Goal: Task Accomplishment & Management: Use online tool/utility

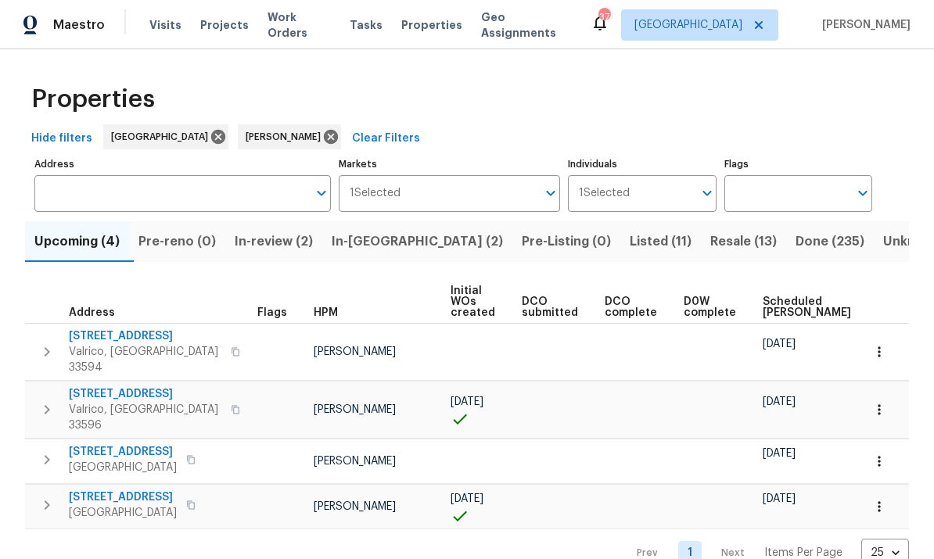
click at [185, 167] on label "Address" at bounding box center [182, 164] width 296 height 9
click at [185, 175] on input "Address" at bounding box center [170, 193] width 273 height 37
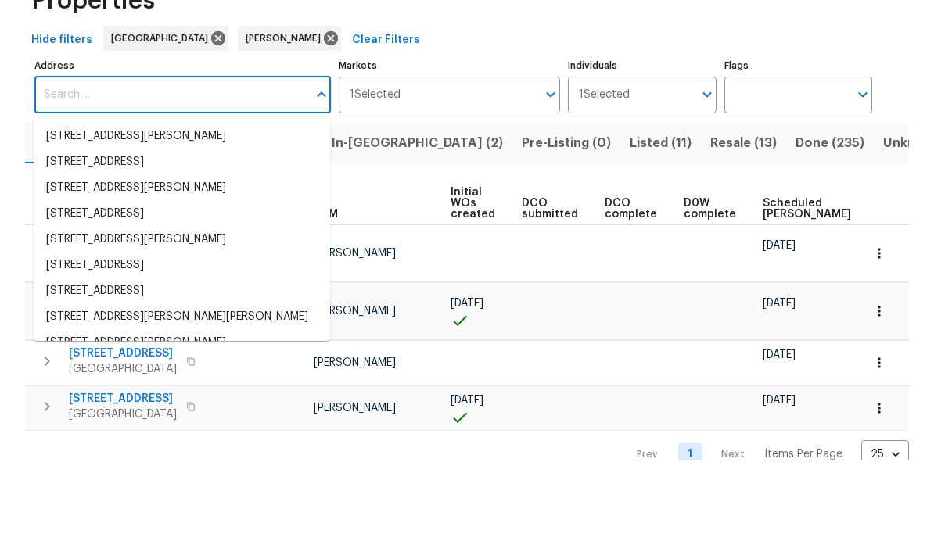
click at [222, 175] on input "Address" at bounding box center [170, 193] width 273 height 37
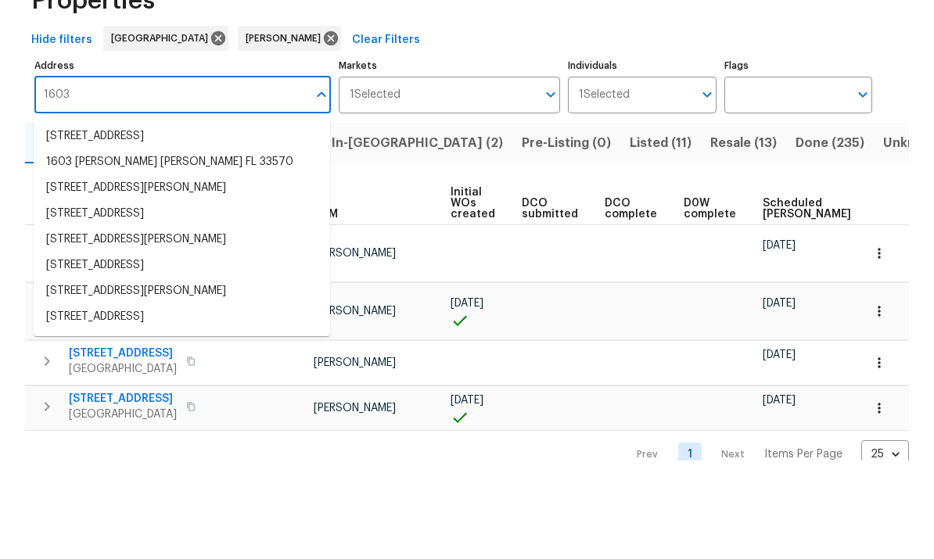
type input "1603"
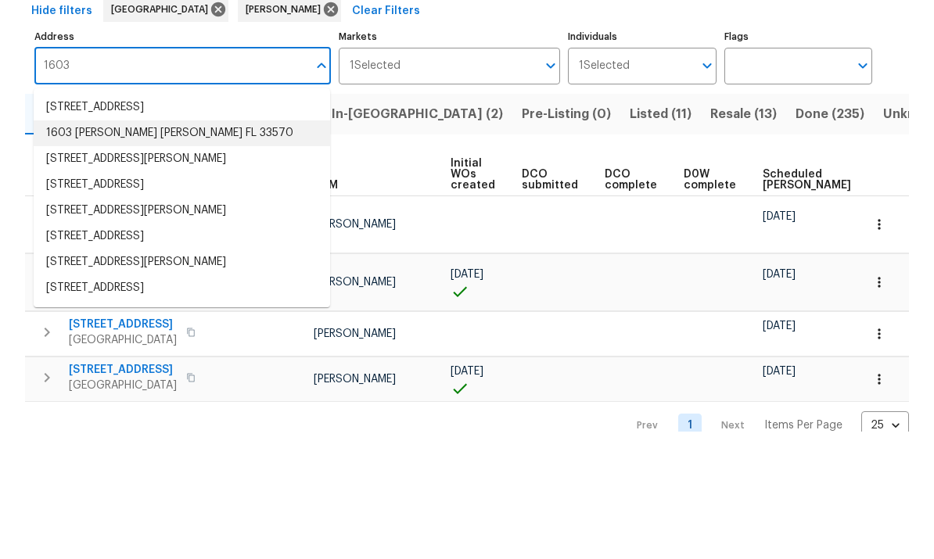
click at [254, 248] on li "1603 Carson White Ln Ruskin FL 33570" at bounding box center [182, 261] width 296 height 26
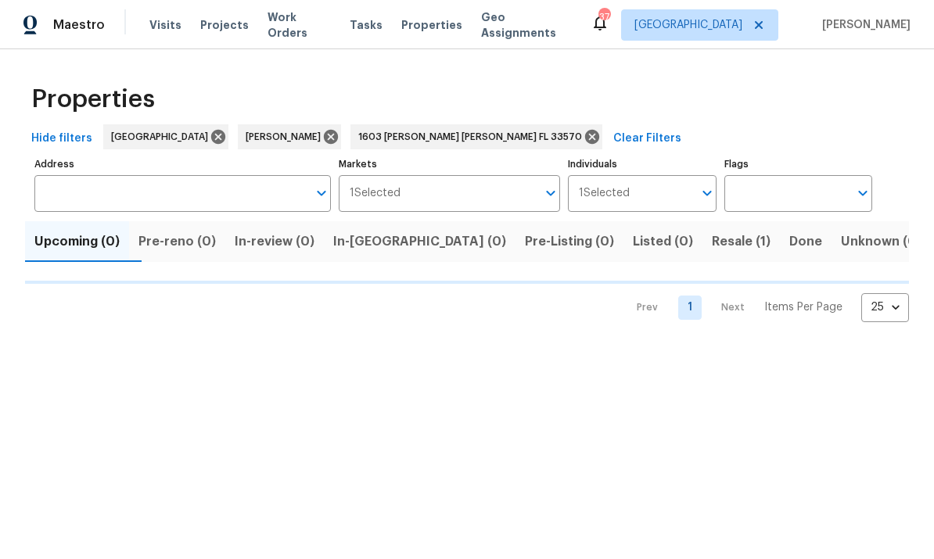
type input "1603 Carson White Ln Ruskin FL 33570"
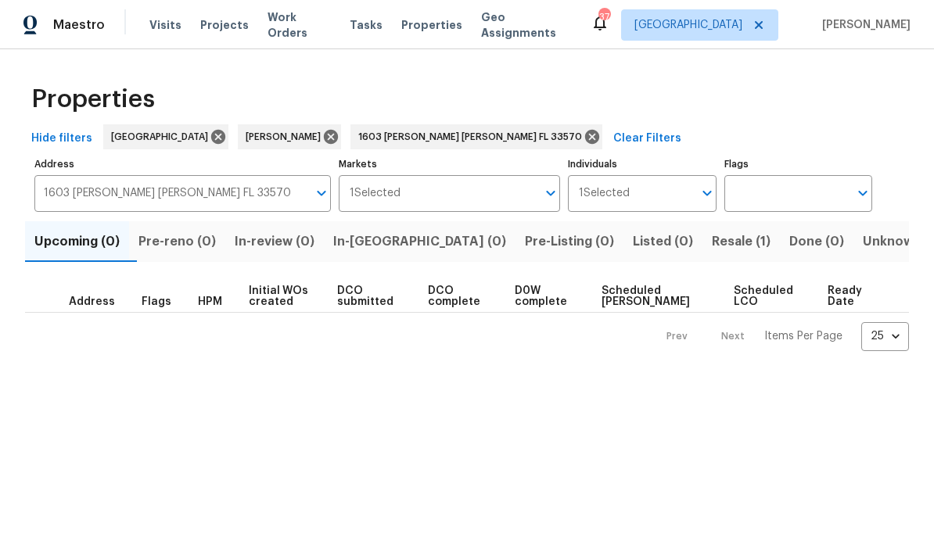
click at [712, 242] on span "Resale (1)" at bounding box center [741, 242] width 59 height 22
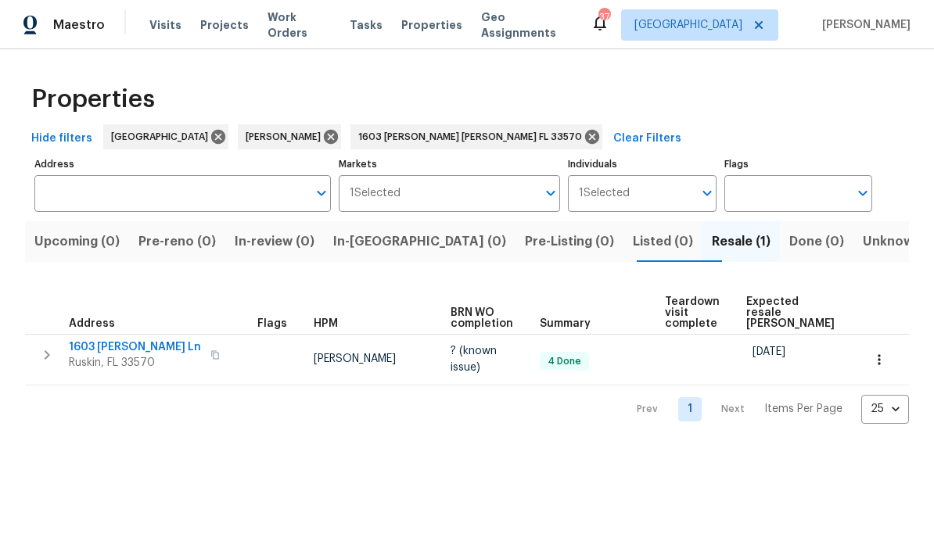
type input "1603 Carson White Ln Ruskin FL 33570"
click at [159, 350] on span "1603 [PERSON_NAME] Ln" at bounding box center [135, 347] width 132 height 16
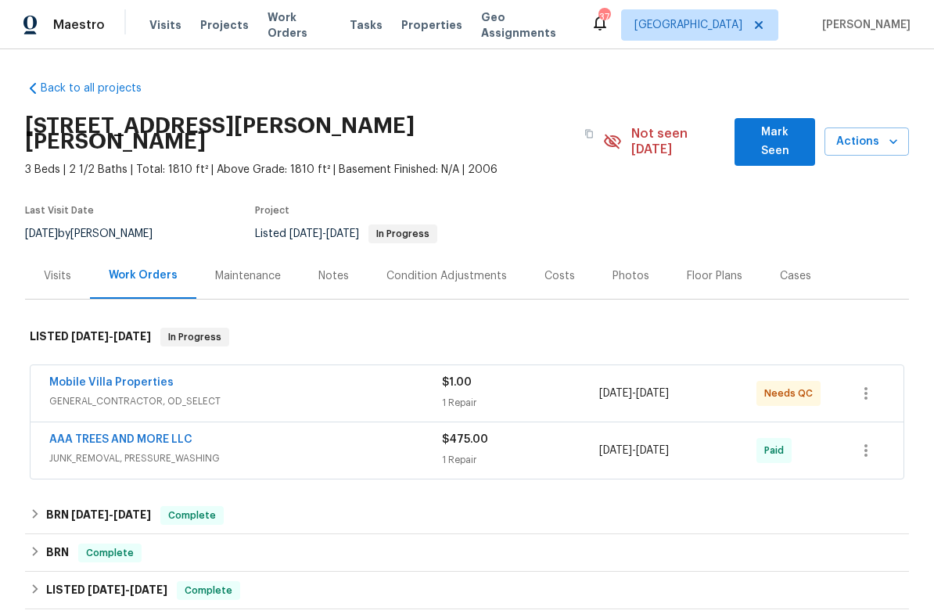
click at [79, 377] on link "Mobile Villa Properties" at bounding box center [111, 382] width 124 height 11
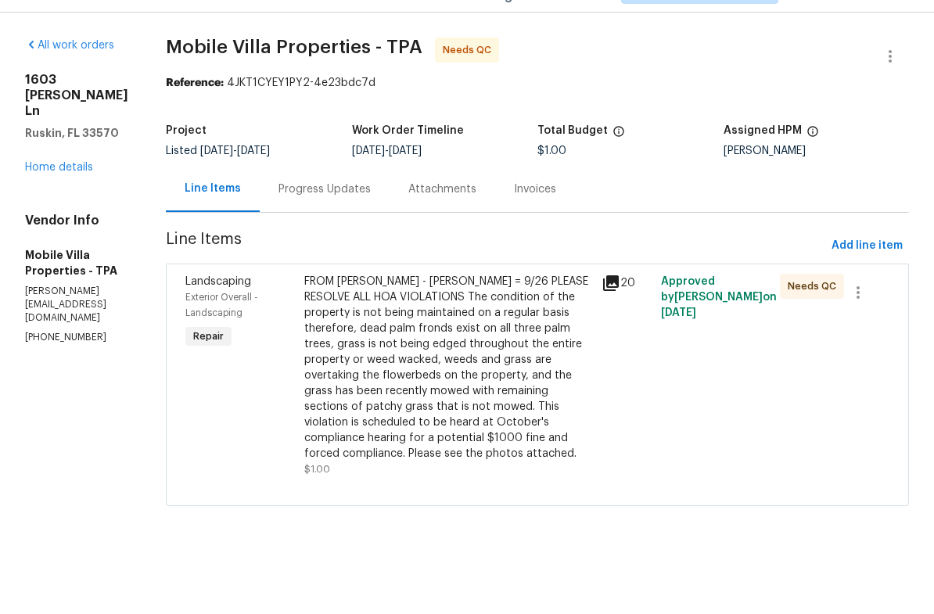
click at [281, 218] on div "Progress Updates" at bounding box center [324, 226] width 92 height 16
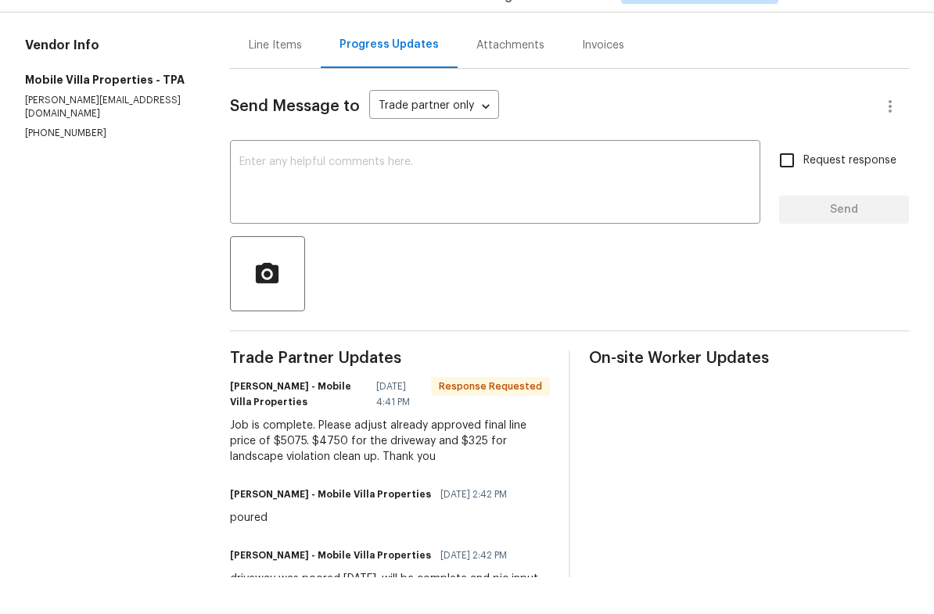
scroll to position [106, 0]
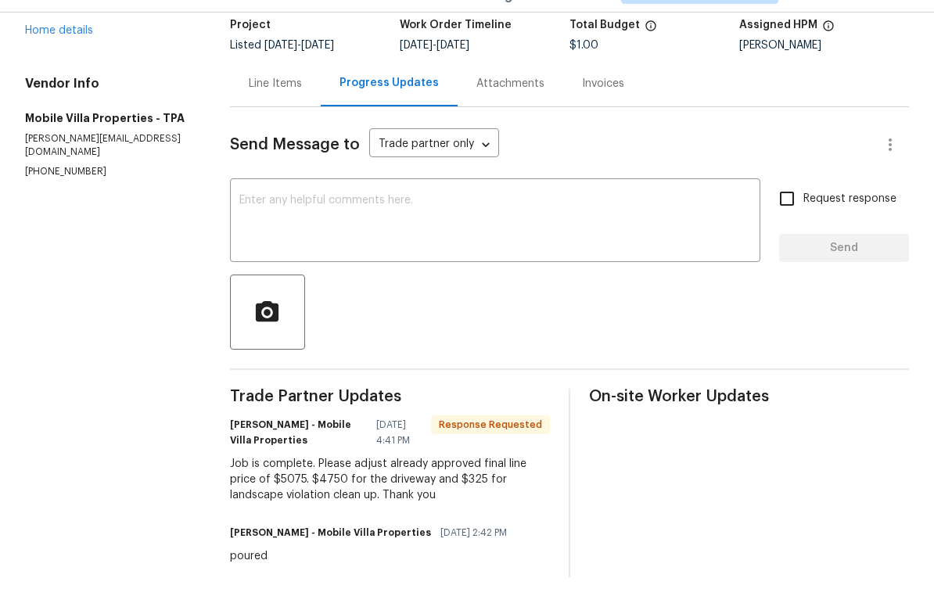
click at [281, 113] on div "Line Items" at bounding box center [275, 121] width 53 height 16
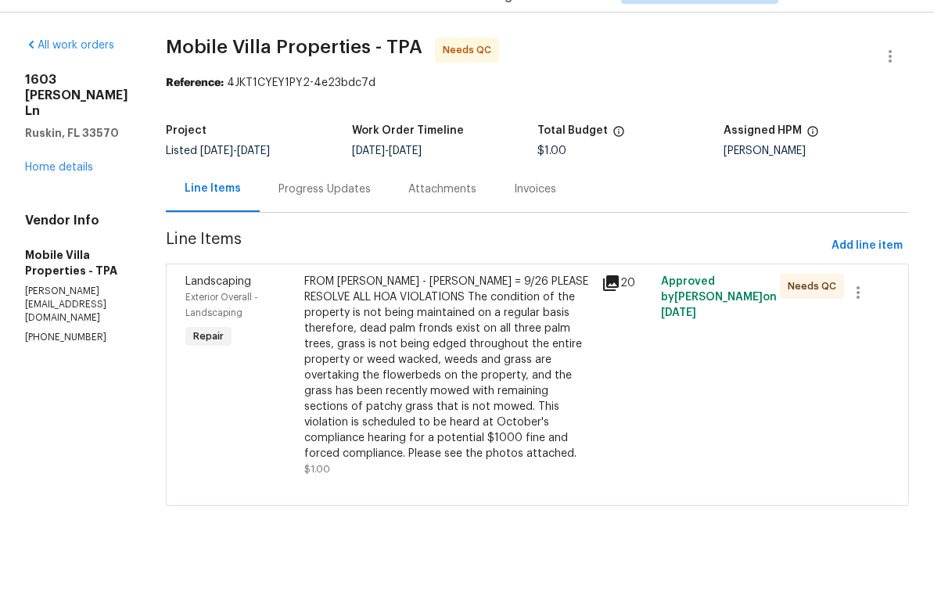
click at [446, 385] on div "FROM [PERSON_NAME] - [PERSON_NAME] = 9/26 PLEASE RESOLVE ALL HOA VIOLATIONS The…" at bounding box center [448, 404] width 288 height 188
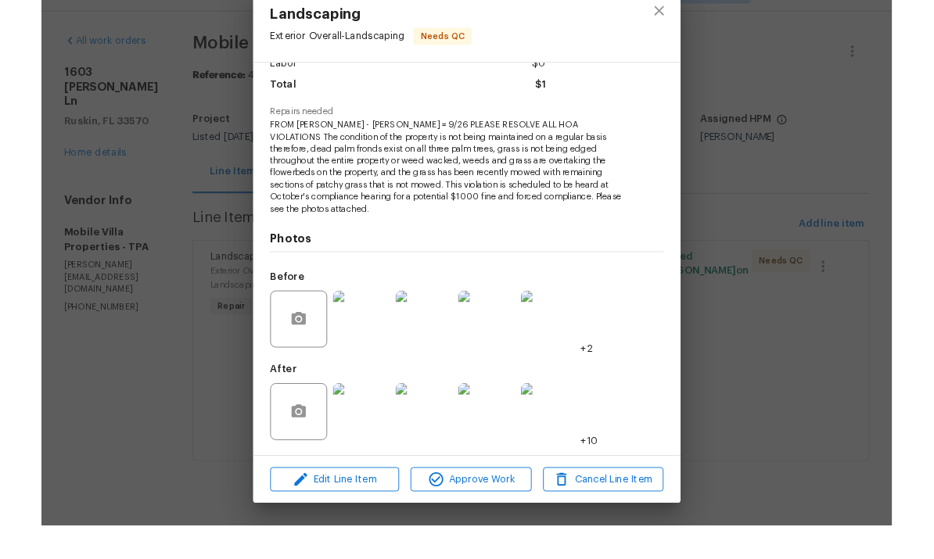
scroll to position [120, 0]
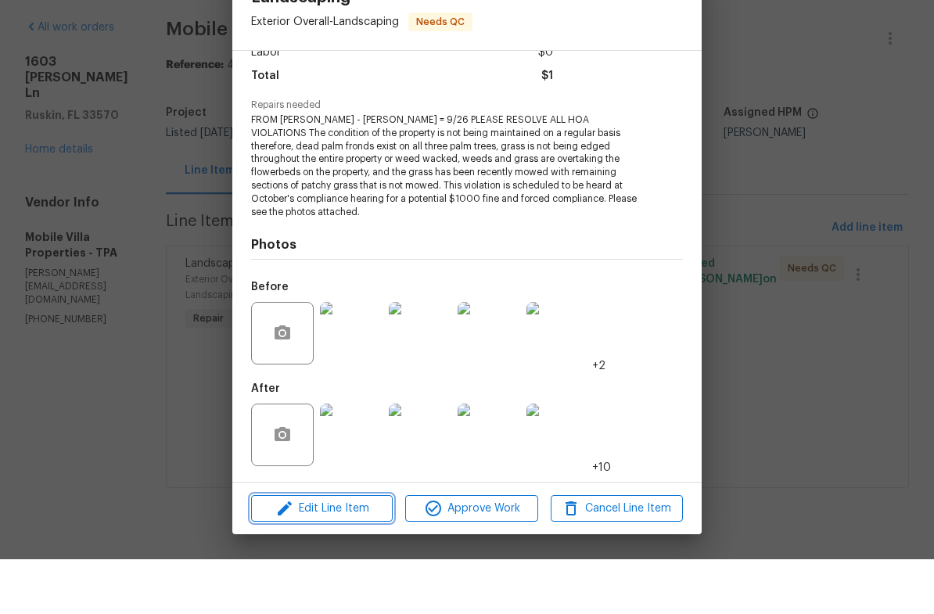
click at [335, 554] on span "Edit Line Item" at bounding box center [322, 564] width 132 height 20
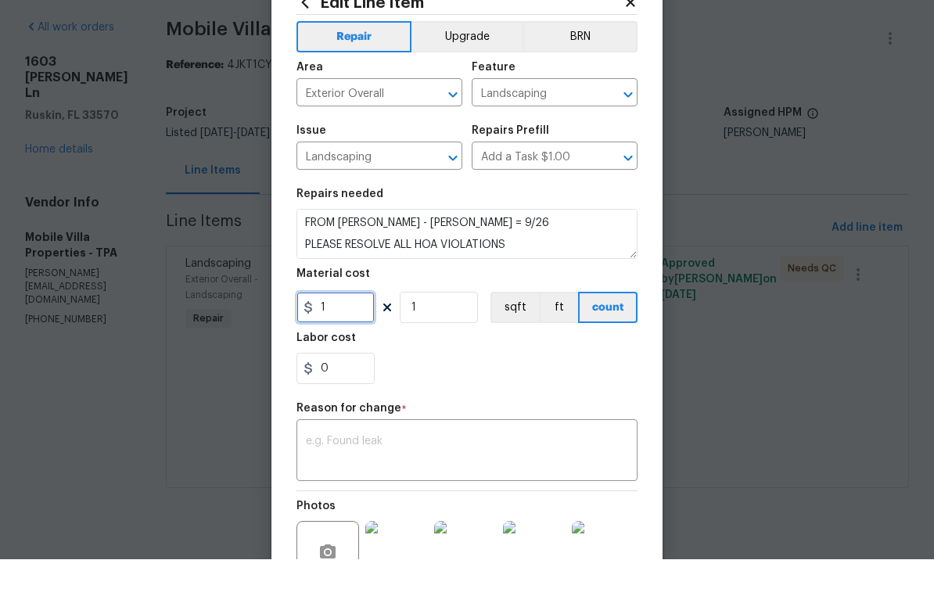
click at [351, 346] on input "1" at bounding box center [335, 361] width 78 height 31
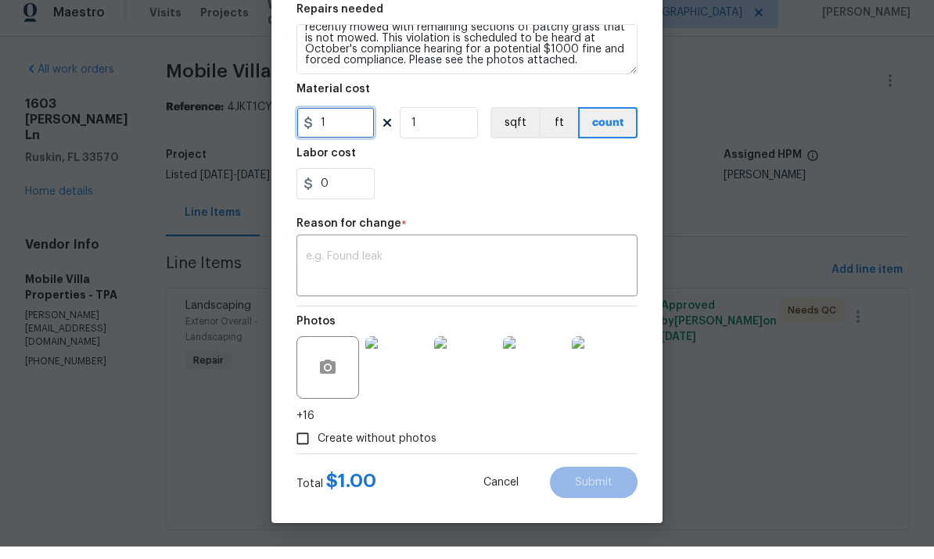
scroll to position [230, 0]
click at [339, 133] on input "1" at bounding box center [335, 135] width 78 height 31
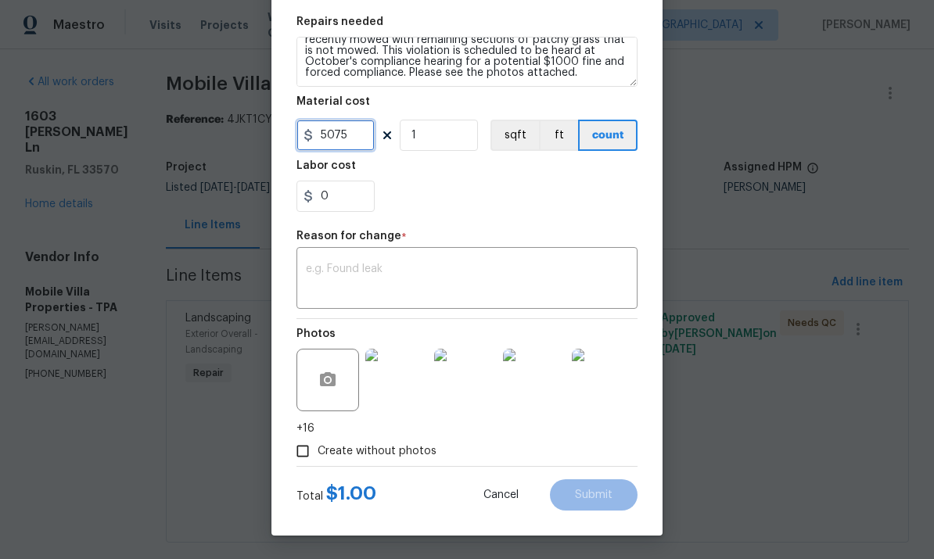
type input "5075"
click at [484, 264] on textarea at bounding box center [467, 280] width 322 height 33
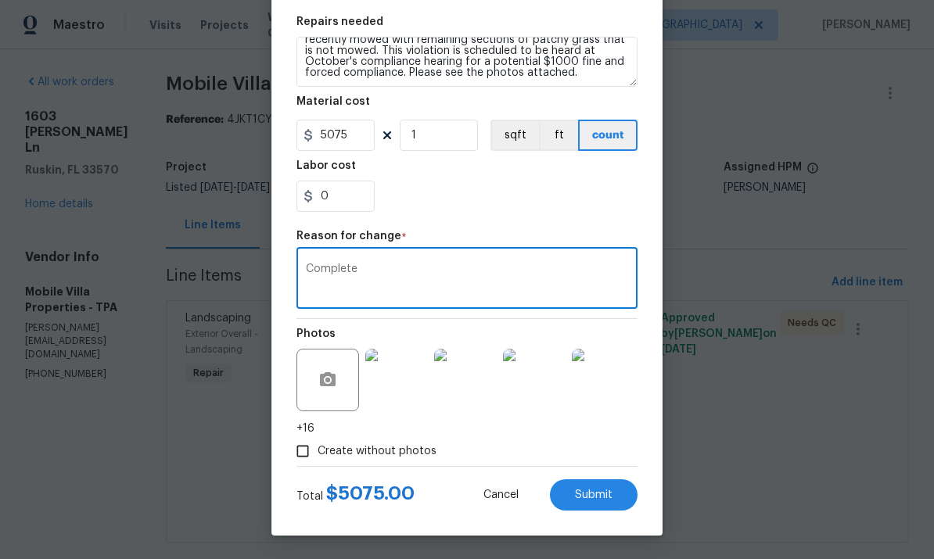
scroll to position [230, 0]
type textarea "Complete"
click at [403, 380] on img at bounding box center [396, 380] width 63 height 63
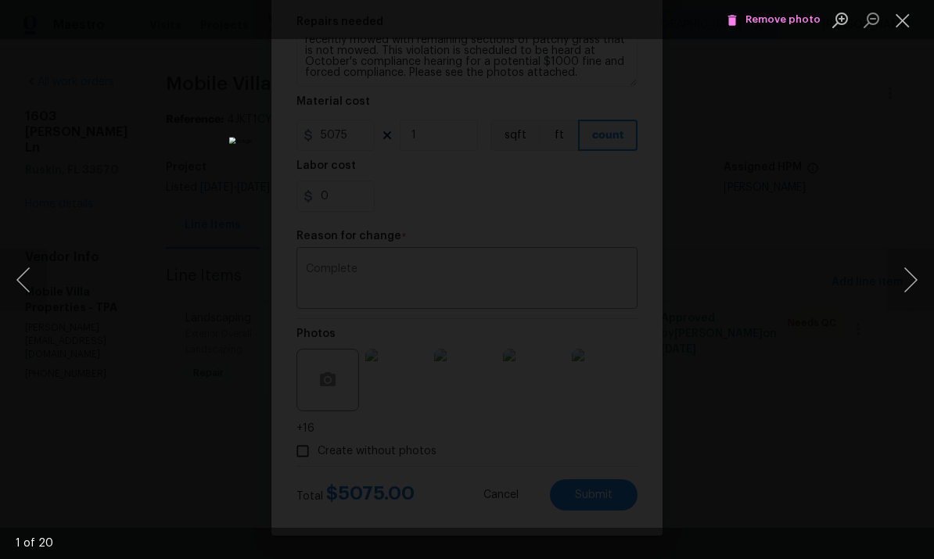
click at [916, 292] on button "Next image" at bounding box center [910, 280] width 47 height 63
click at [911, 308] on button "Next image" at bounding box center [910, 280] width 47 height 63
click at [916, 281] on button "Next image" at bounding box center [910, 280] width 47 height 63
click at [910, 293] on button "Next image" at bounding box center [910, 280] width 47 height 63
click at [908, 295] on button "Next image" at bounding box center [910, 280] width 47 height 63
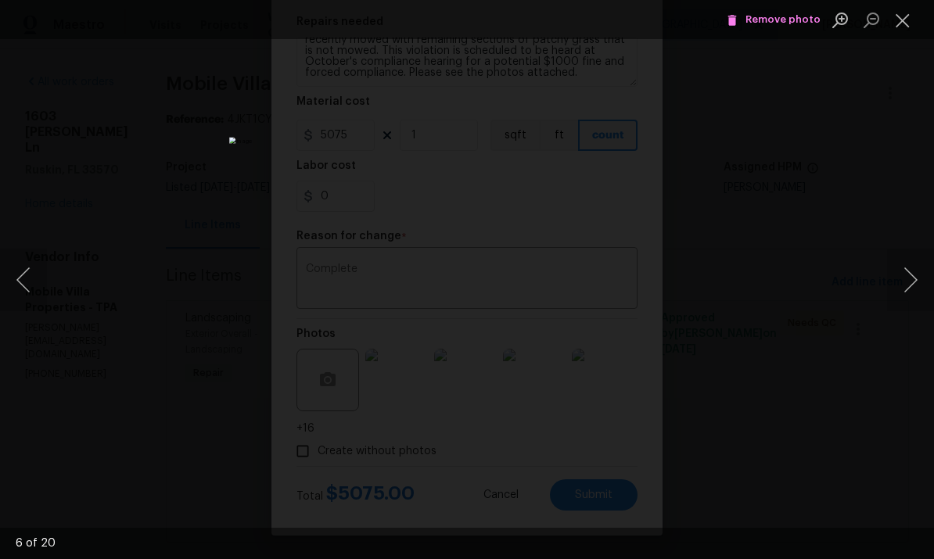
click at [915, 296] on button "Next image" at bounding box center [910, 280] width 47 height 63
click at [910, 292] on button "Next image" at bounding box center [910, 280] width 47 height 63
click at [916, 289] on button "Next image" at bounding box center [910, 280] width 47 height 63
click at [916, 292] on button "Next image" at bounding box center [910, 280] width 47 height 63
click at [913, 292] on button "Next image" at bounding box center [910, 280] width 47 height 63
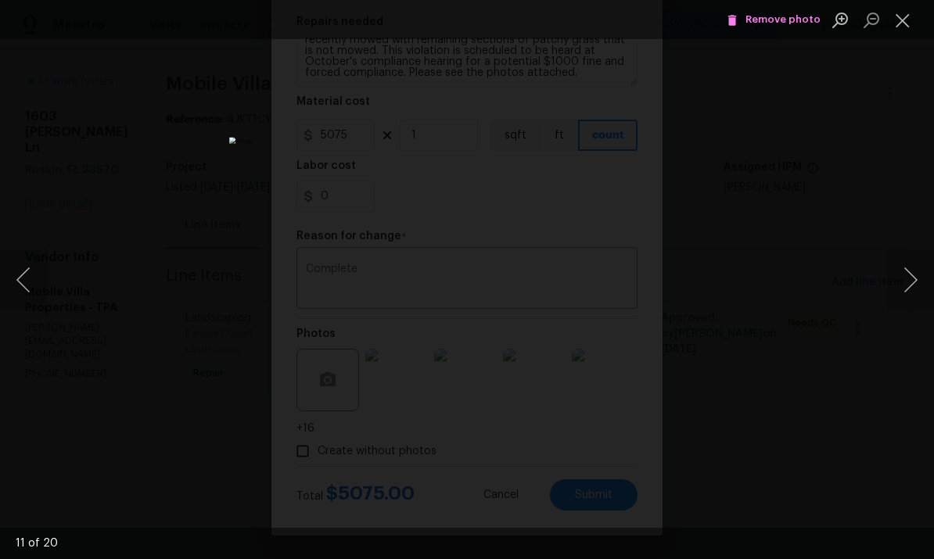
click at [912, 282] on button "Next image" at bounding box center [910, 280] width 47 height 63
click at [913, 289] on button "Next image" at bounding box center [910, 280] width 47 height 63
click at [916, 290] on button "Next image" at bounding box center [910, 280] width 47 height 63
click at [910, 292] on button "Next image" at bounding box center [910, 280] width 47 height 63
click at [912, 289] on button "Next image" at bounding box center [910, 280] width 47 height 63
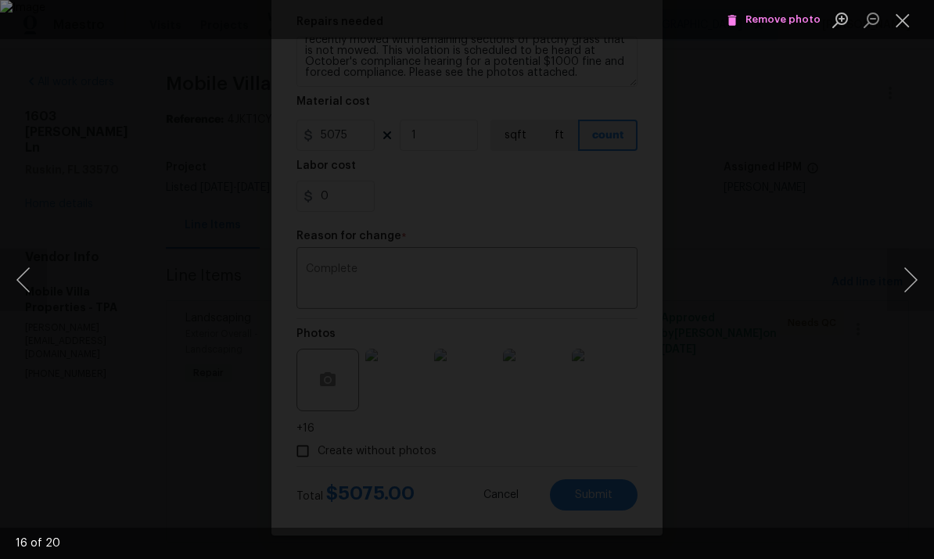
click at [901, 17] on button "Close lightbox" at bounding box center [902, 19] width 31 height 27
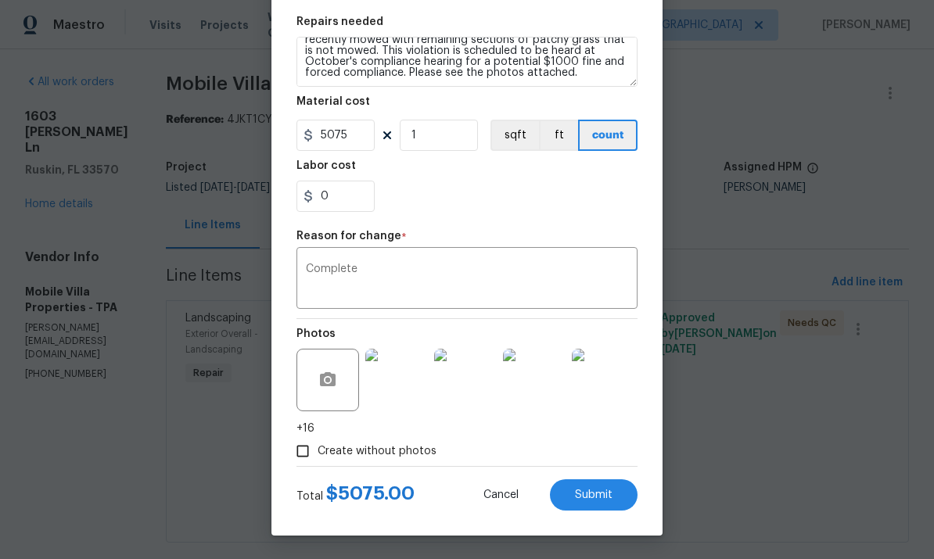
scroll to position [228, 0]
click at [606, 511] on button "Submit" at bounding box center [594, 494] width 88 height 31
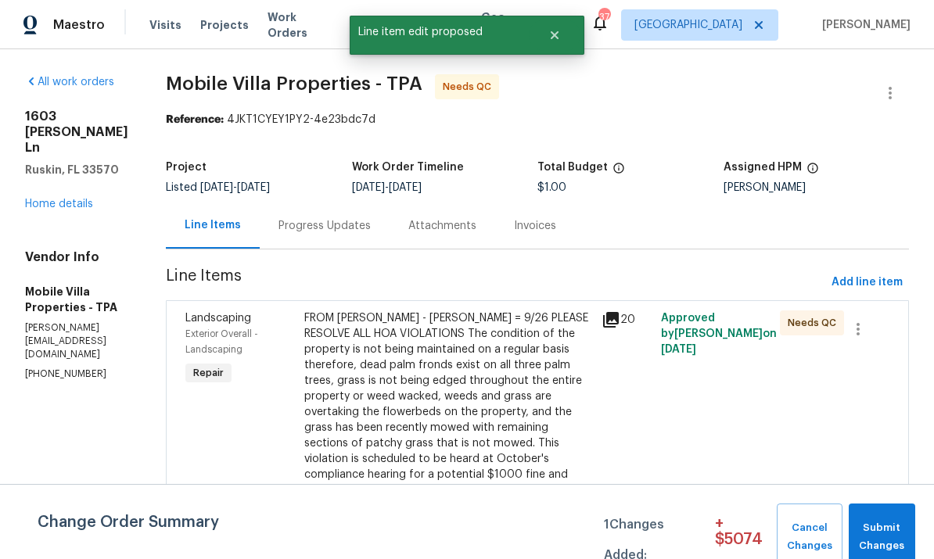
scroll to position [0, 0]
click at [877, 520] on span "Submit Changes" at bounding box center [881, 537] width 51 height 36
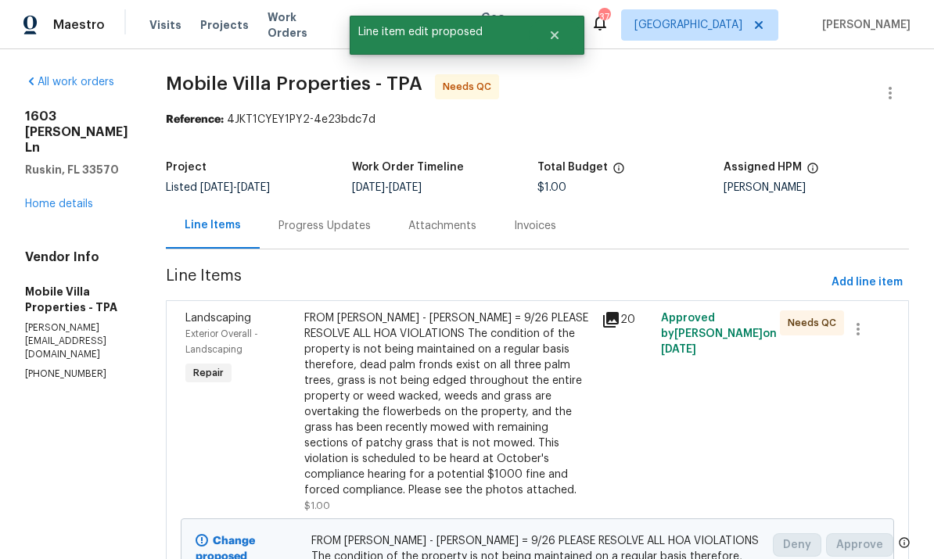
click at [278, 218] on div "Progress Updates" at bounding box center [324, 226] width 92 height 16
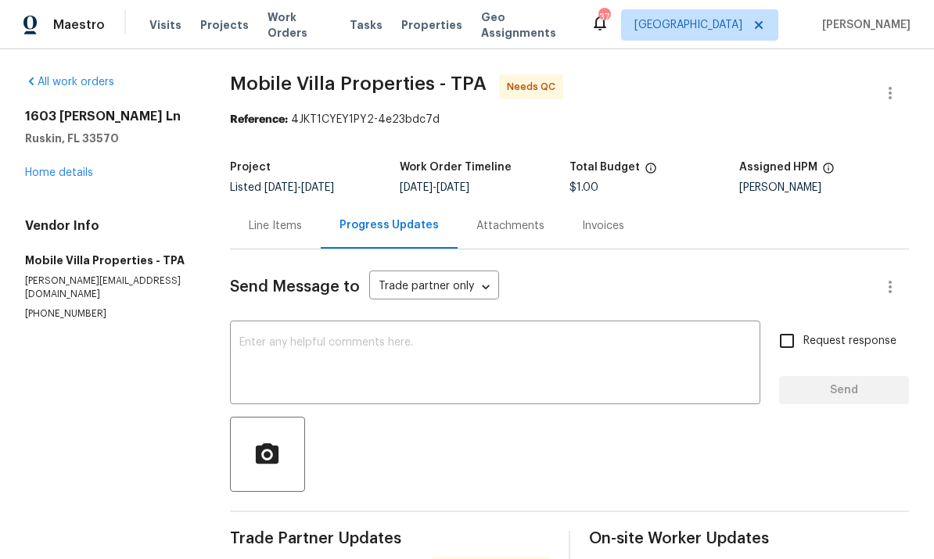
click at [278, 218] on div "Line Items" at bounding box center [275, 226] width 53 height 16
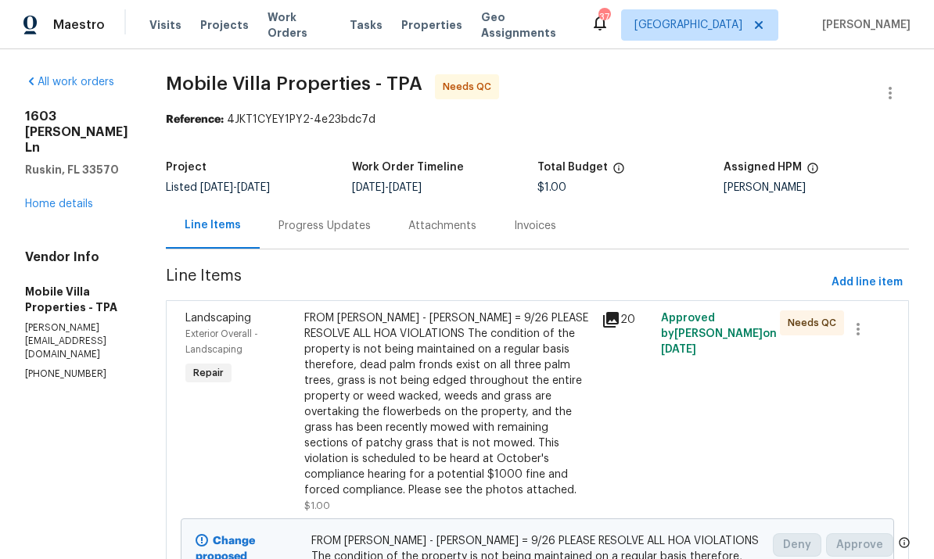
click at [455, 399] on div "FROM [PERSON_NAME] - [PERSON_NAME] = 9/26 PLEASE RESOLVE ALL HOA VIOLATIONS The…" at bounding box center [448, 404] width 288 height 188
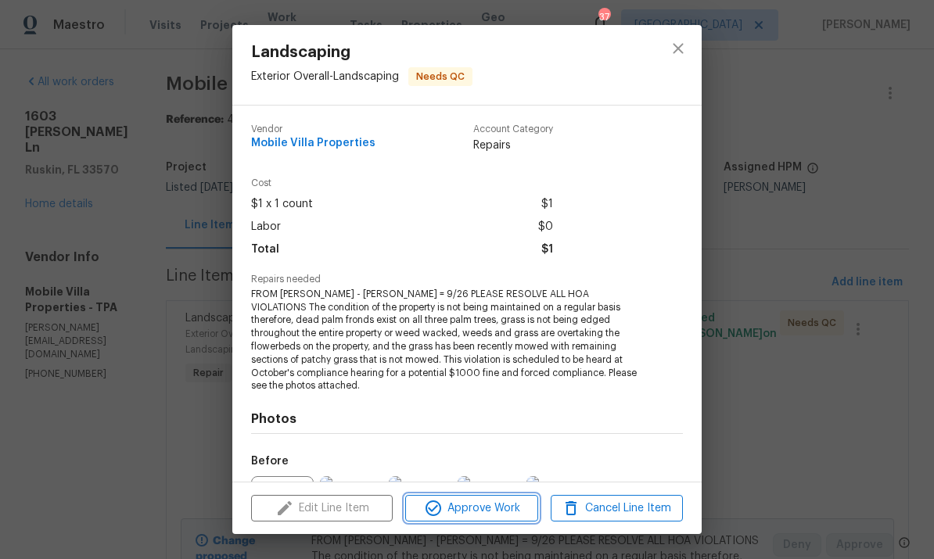
click at [476, 508] on span "Approve Work" at bounding box center [471, 509] width 123 height 20
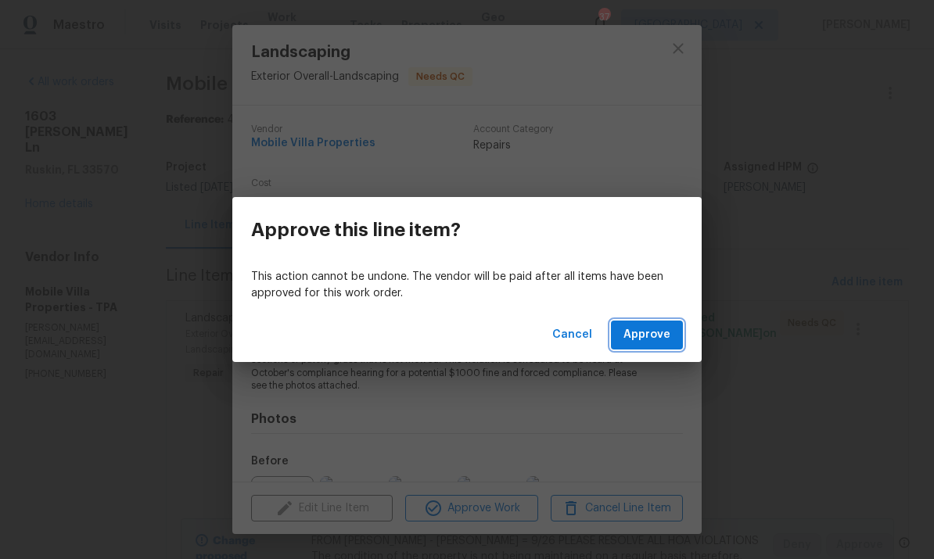
click at [651, 337] on span "Approve" at bounding box center [646, 335] width 47 height 20
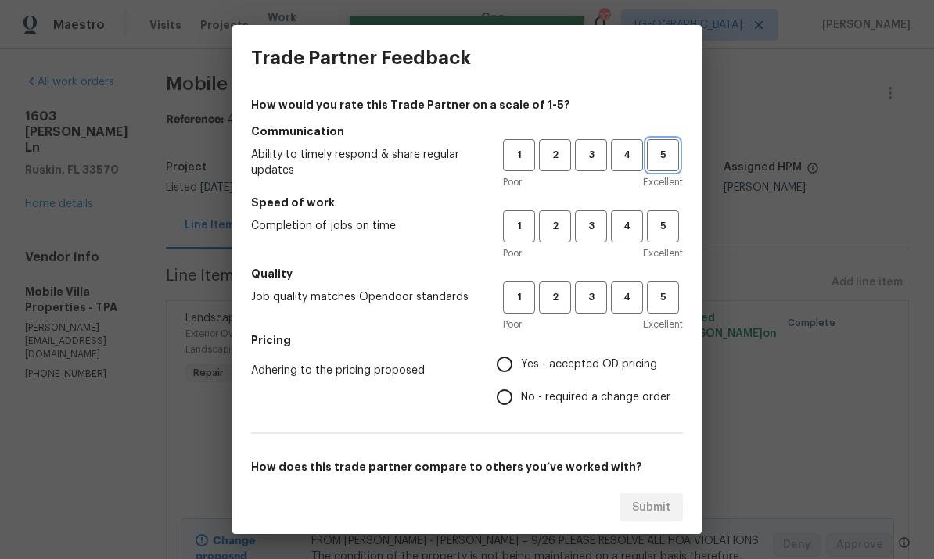
click at [653, 158] on span "5" at bounding box center [662, 155] width 29 height 18
click at [641, 235] on button "4" at bounding box center [627, 226] width 32 height 32
click at [670, 287] on button "5" at bounding box center [663, 297] width 32 height 32
click at [575, 353] on label "Yes - accepted OD pricing" at bounding box center [579, 364] width 182 height 33
click at [521, 353] on input "Yes - accepted OD pricing" at bounding box center [504, 364] width 33 height 33
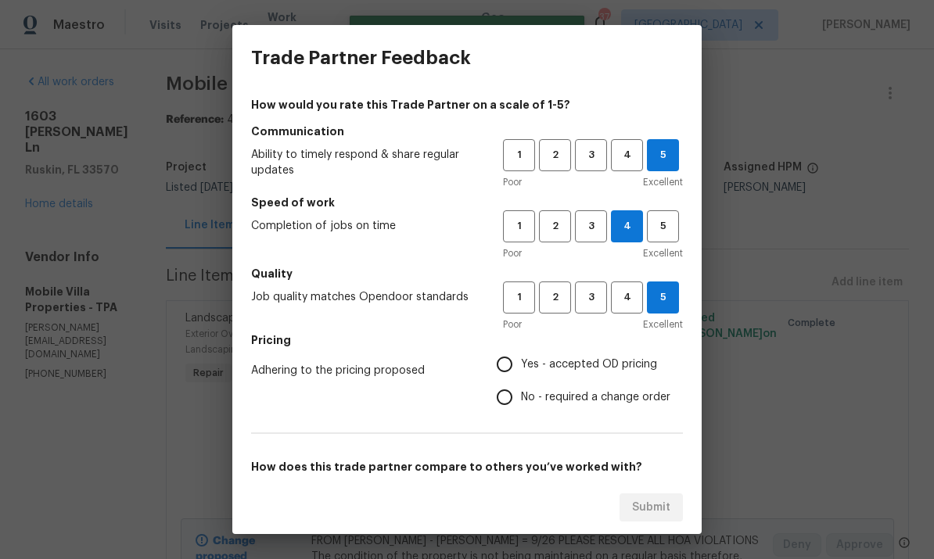
radio input "true"
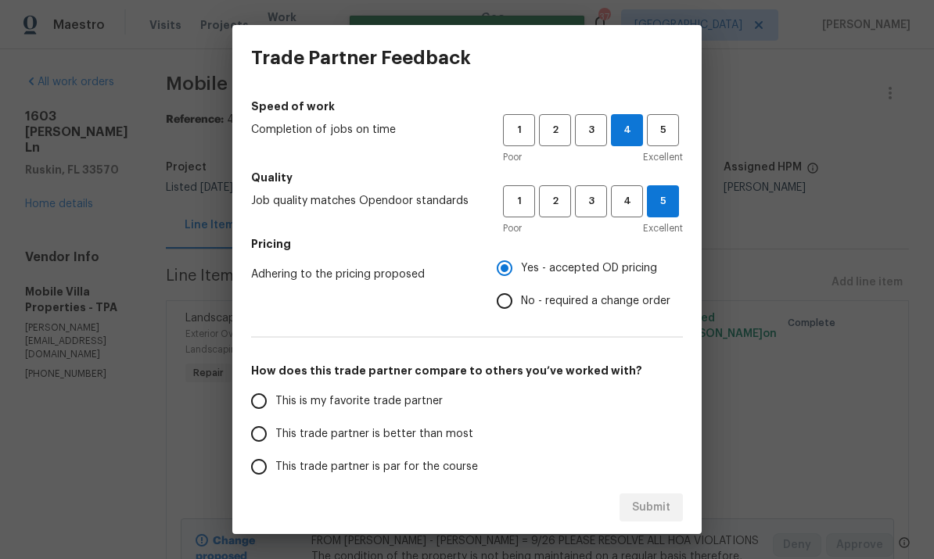
scroll to position [109, 0]
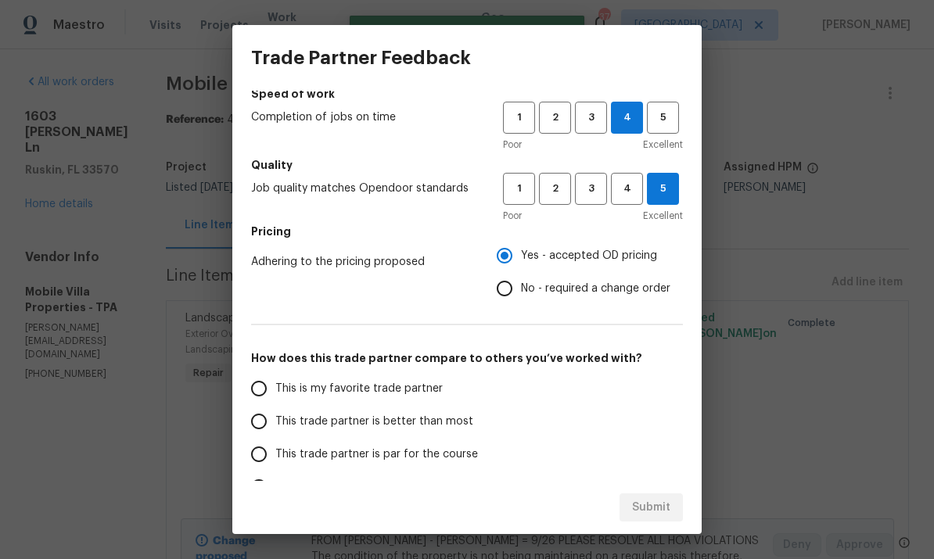
click at [427, 389] on span "This is my favorite trade partner" at bounding box center [358, 389] width 167 height 16
click at [275, 389] on input "This is my favorite trade partner" at bounding box center [258, 388] width 33 height 33
click at [667, 504] on span "Submit" at bounding box center [651, 508] width 38 height 20
radio input "true"
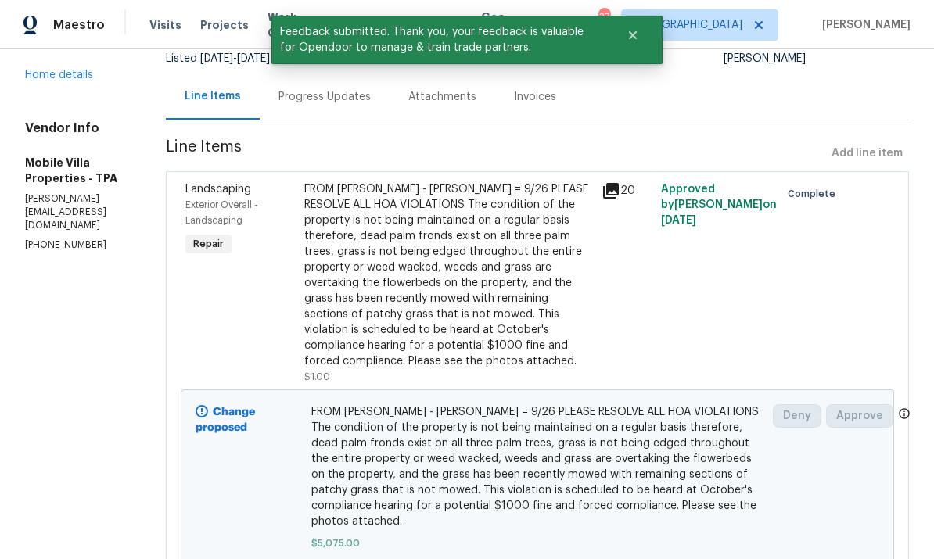
scroll to position [128, 0]
